Goal: Navigation & Orientation: Find specific page/section

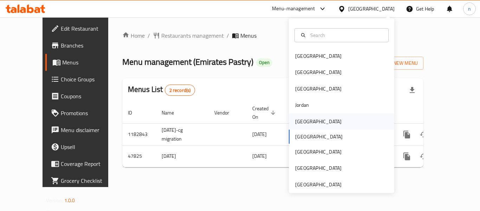
click at [304, 124] on div "[GEOGRAPHIC_DATA]" at bounding box center [318, 121] width 46 height 8
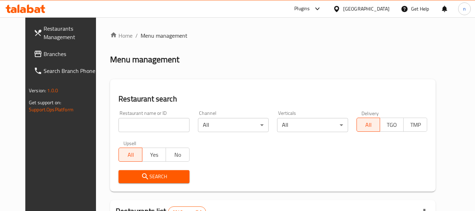
click at [44, 55] on span "Branches" at bounding box center [72, 54] width 56 height 8
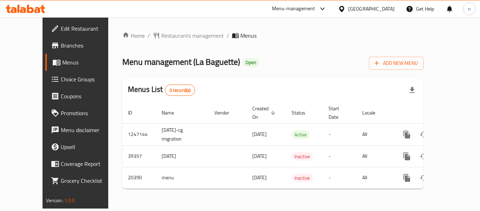
click at [346, 5] on icon at bounding box center [341, 8] width 7 height 7
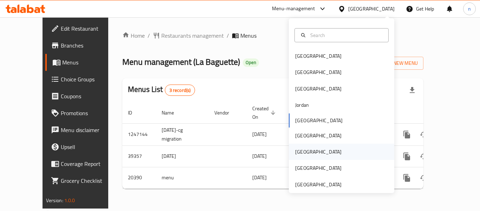
click at [302, 150] on div "[GEOGRAPHIC_DATA]" at bounding box center [318, 152] width 46 height 8
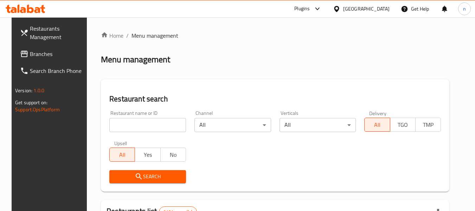
click at [43, 53] on span "Branches" at bounding box center [58, 54] width 56 height 8
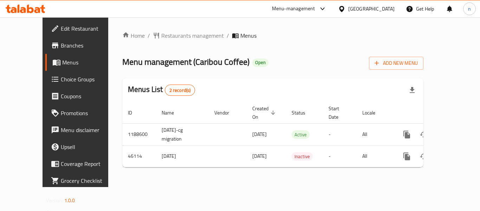
click at [327, 9] on icon at bounding box center [323, 9] width 8 height 8
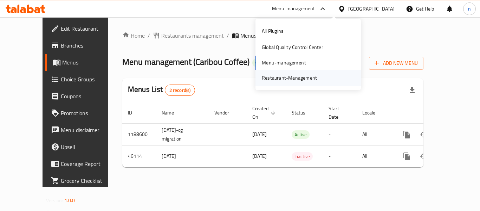
click at [286, 81] on div "Restaurant-Management" at bounding box center [289, 78] width 55 height 8
